Goal: Task Accomplishment & Management: Manage account settings

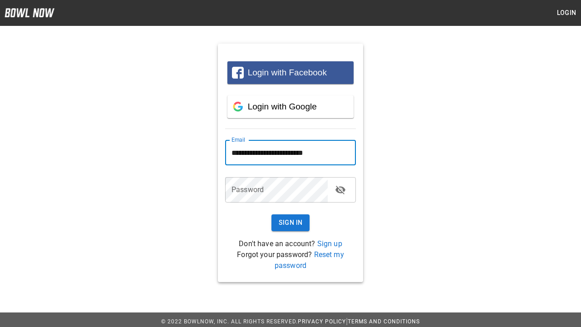
type input "**********"
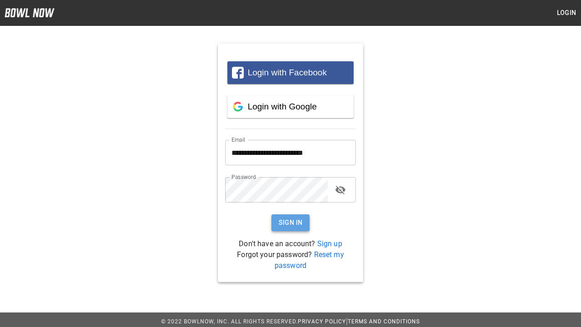
click at [290, 222] on button "Sign In" at bounding box center [290, 222] width 39 height 17
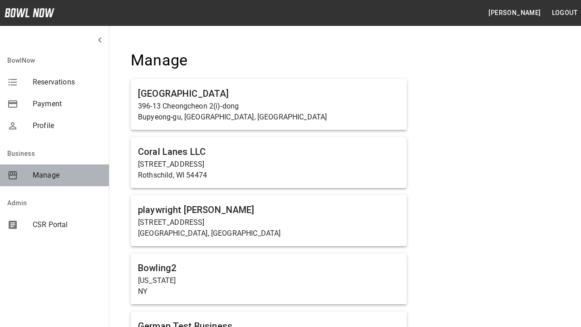
click at [54, 175] on span "Manage" at bounding box center [67, 175] width 69 height 11
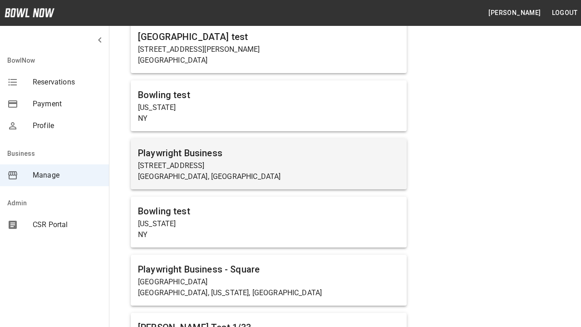
click at [268, 163] on p "[STREET_ADDRESS]" at bounding box center [268, 165] width 261 height 11
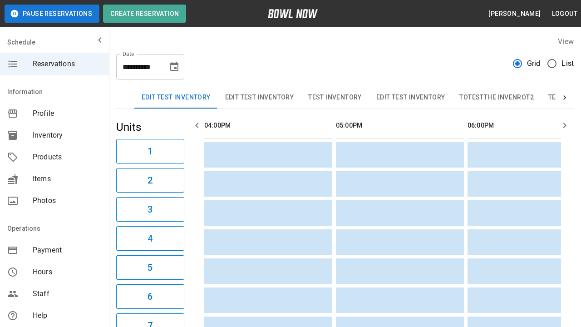
scroll to position [0, 921]
click at [54, 113] on span "Profile" at bounding box center [67, 113] width 69 height 11
